Goal: Obtain resource: Obtain resource

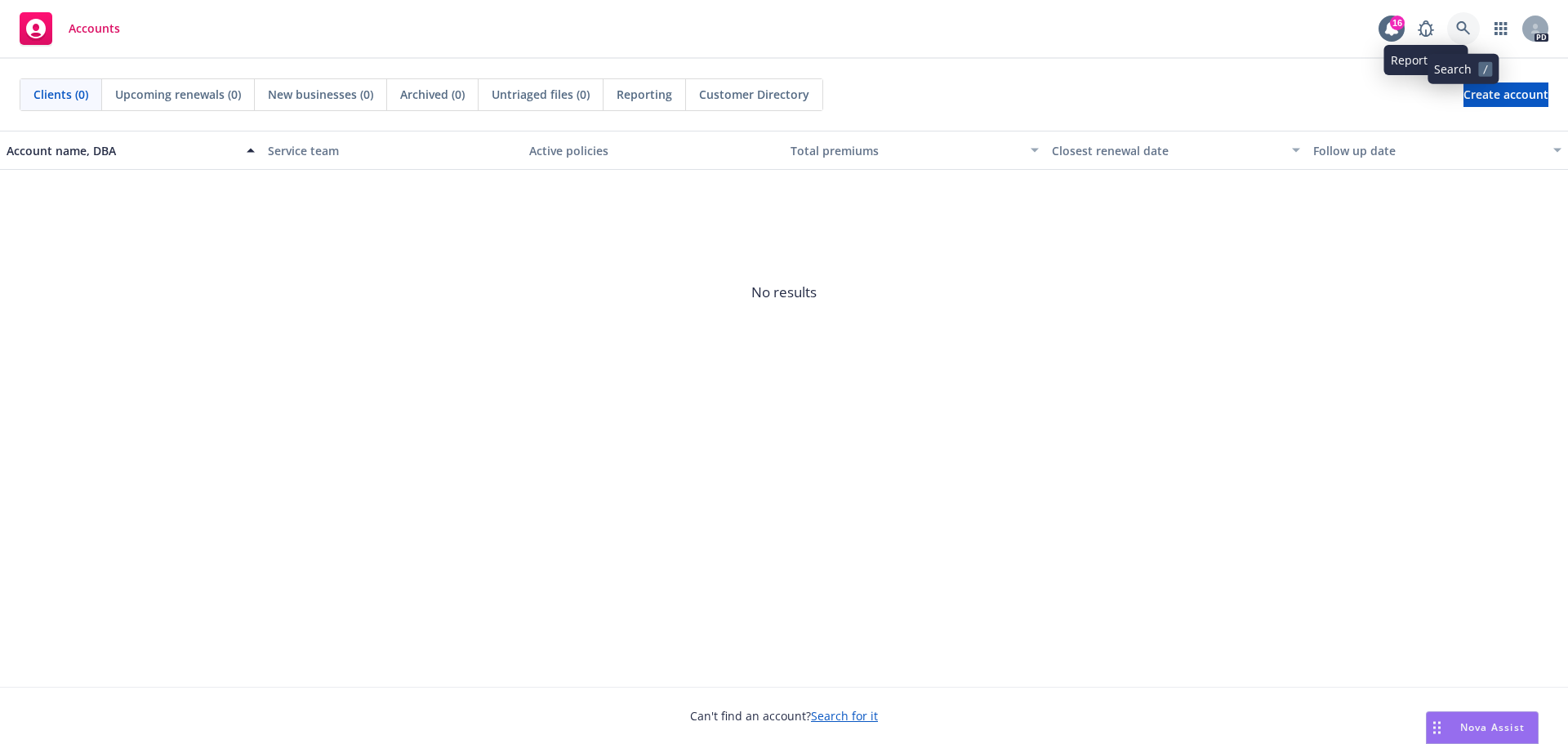
click at [1456, 24] on icon at bounding box center [1463, 28] width 15 height 15
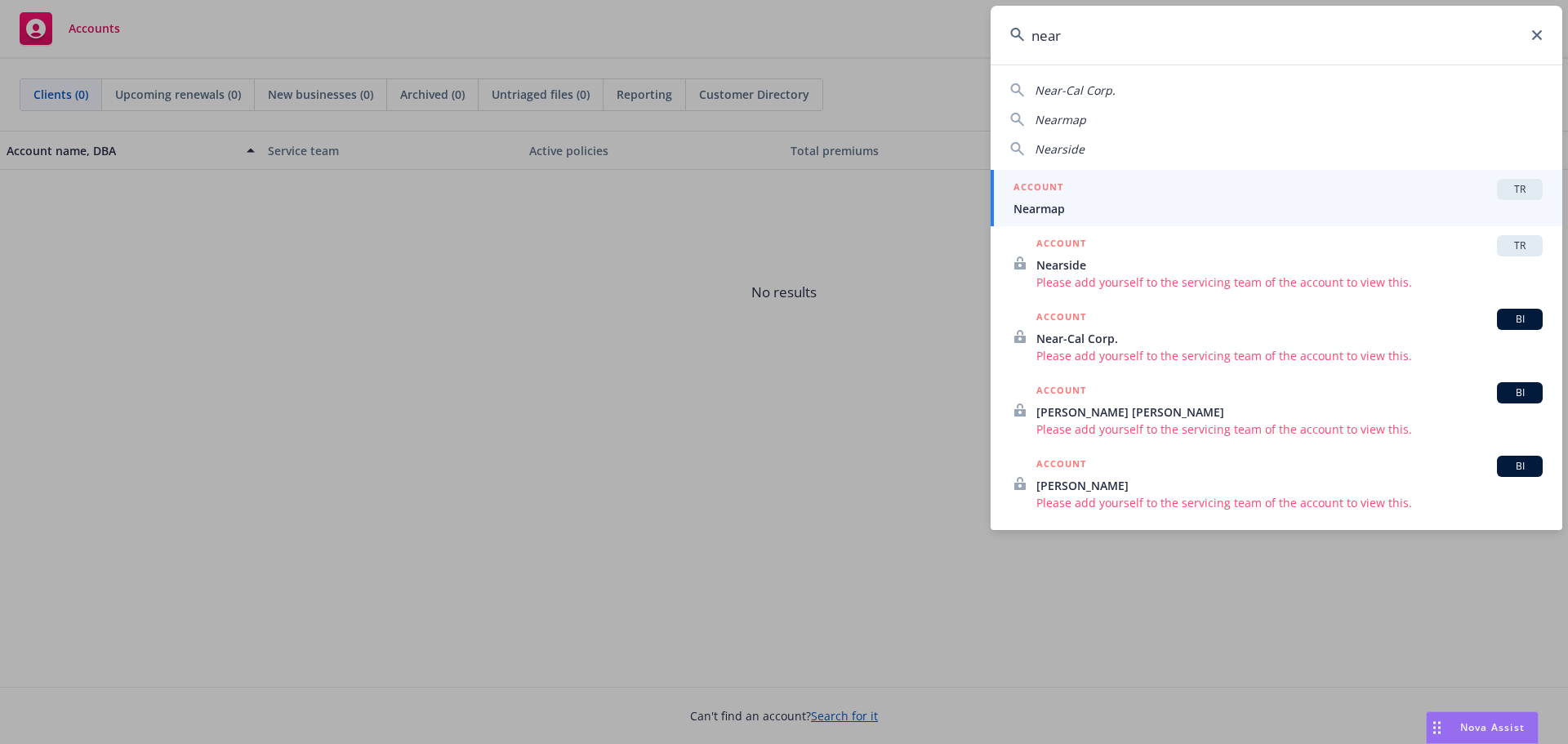
click at [1135, 114] on div "Nearmap" at bounding box center [1276, 119] width 533 height 17
type input "Nearmap"
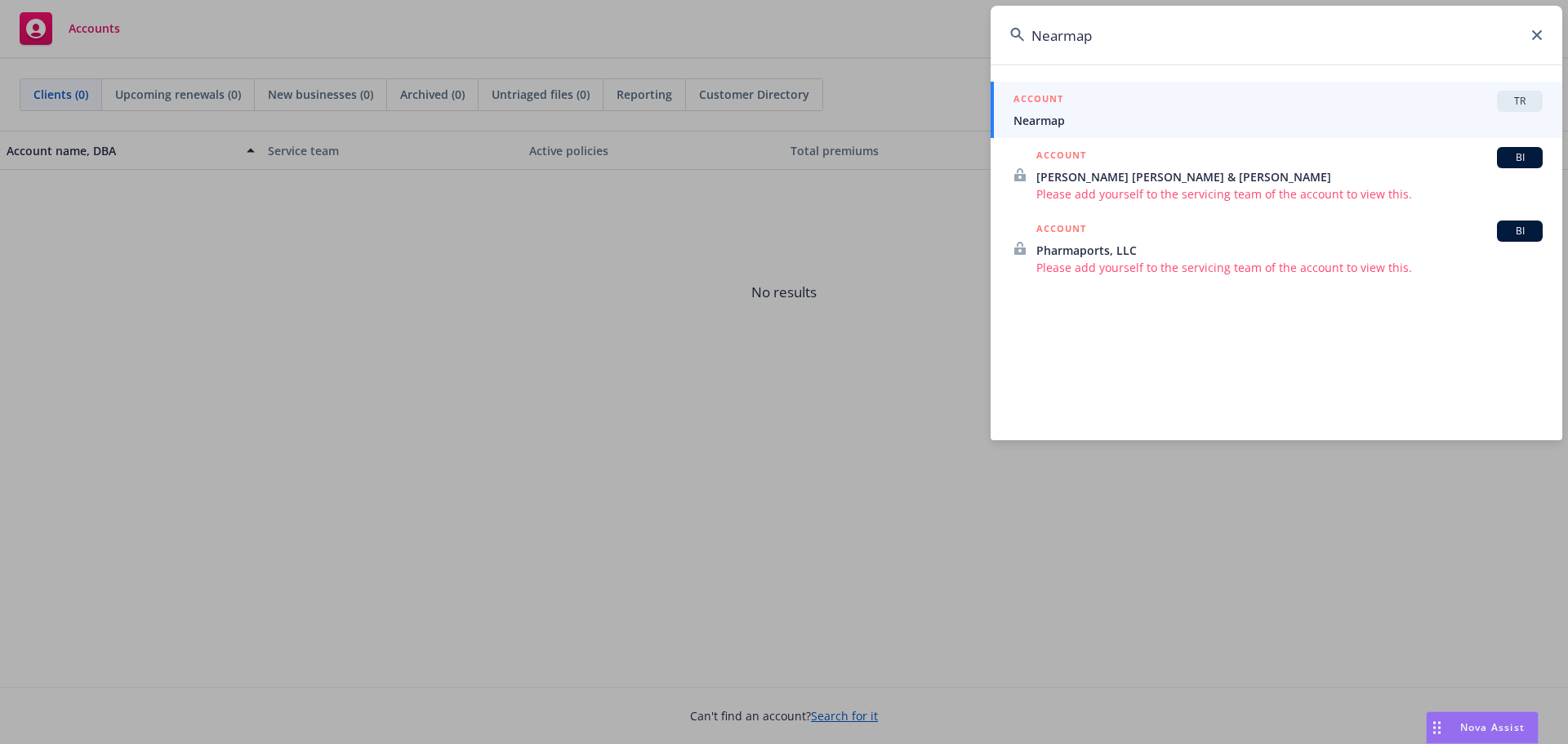
click at [1516, 107] on span "TR" at bounding box center [1520, 101] width 33 height 15
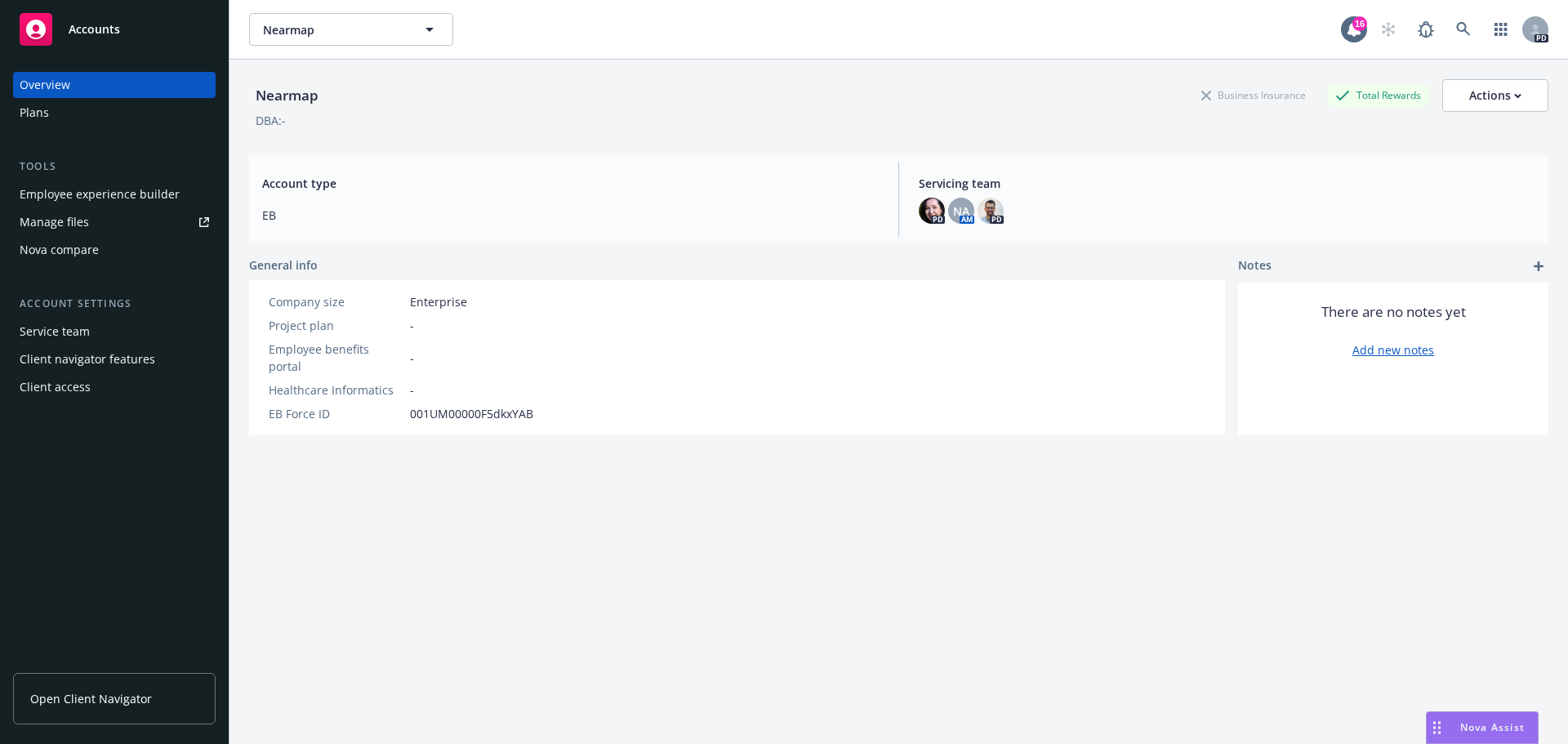
click at [64, 222] on div "Manage files" at bounding box center [54, 222] width 69 height 26
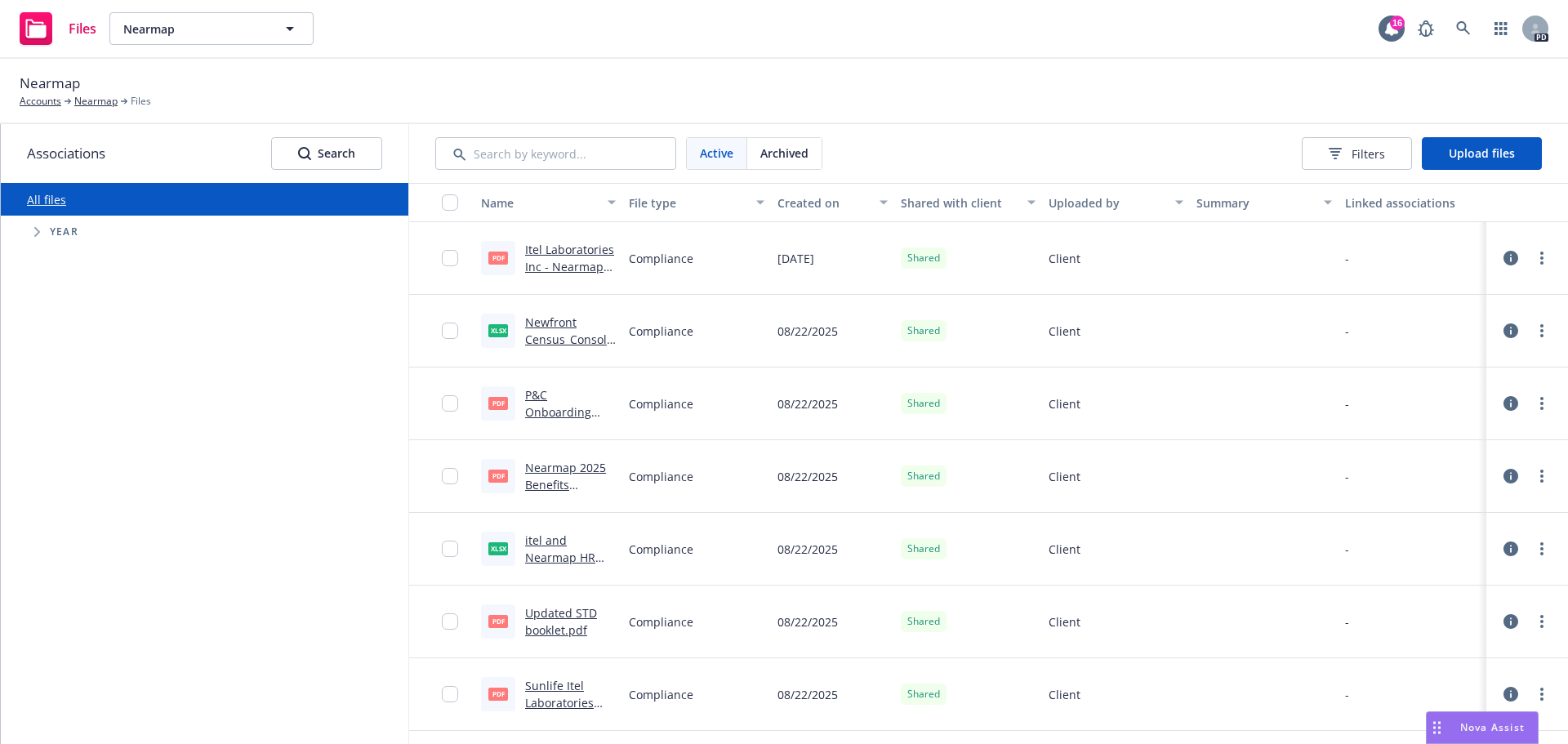
click at [550, 253] on link "Itel Laboratories Inc - Nearmap Employee Benefits Diligence Report (002).pdf" at bounding box center [570, 292] width 90 height 101
